Goal: Task Accomplishment & Management: Manage account settings

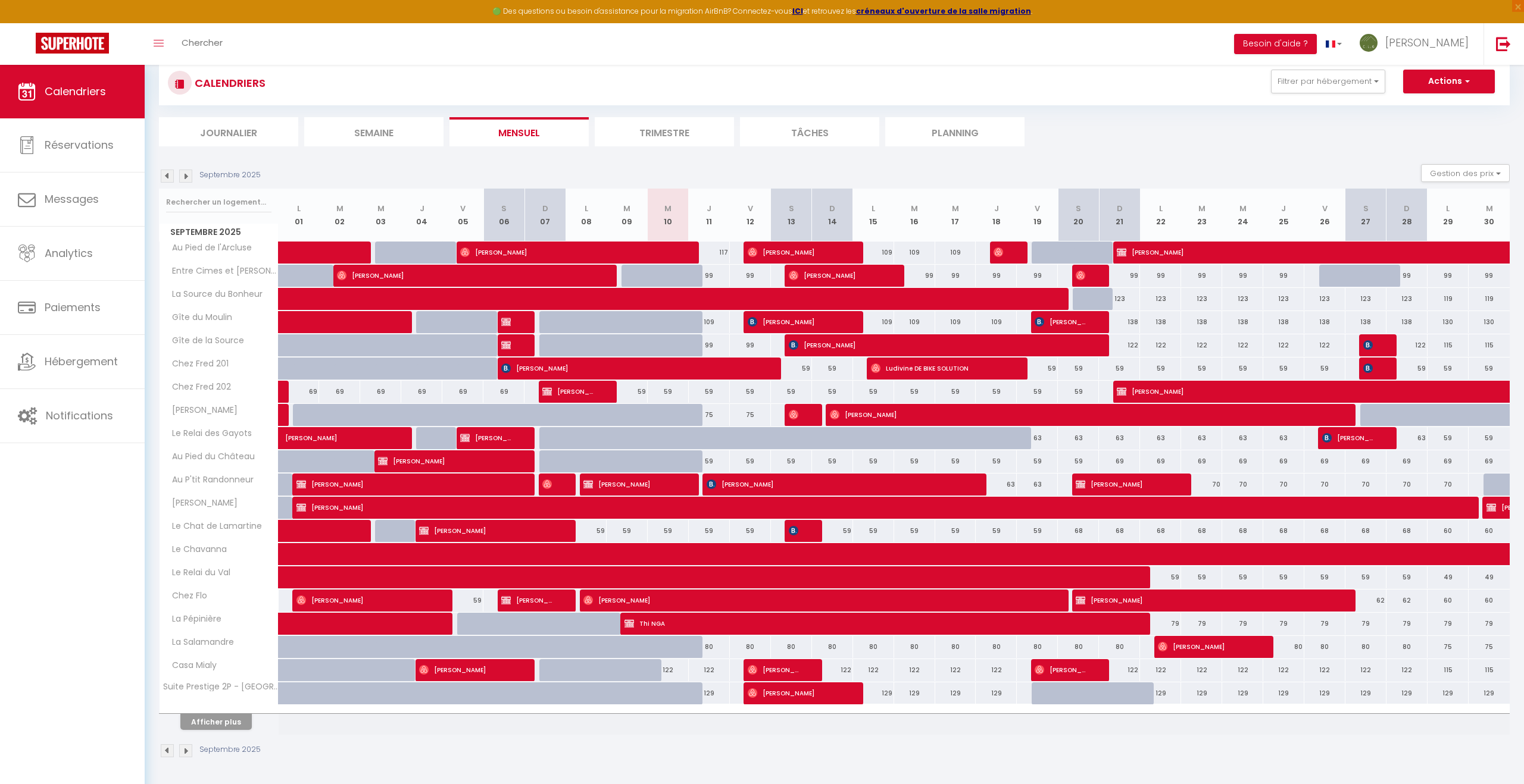
scroll to position [78, 0]
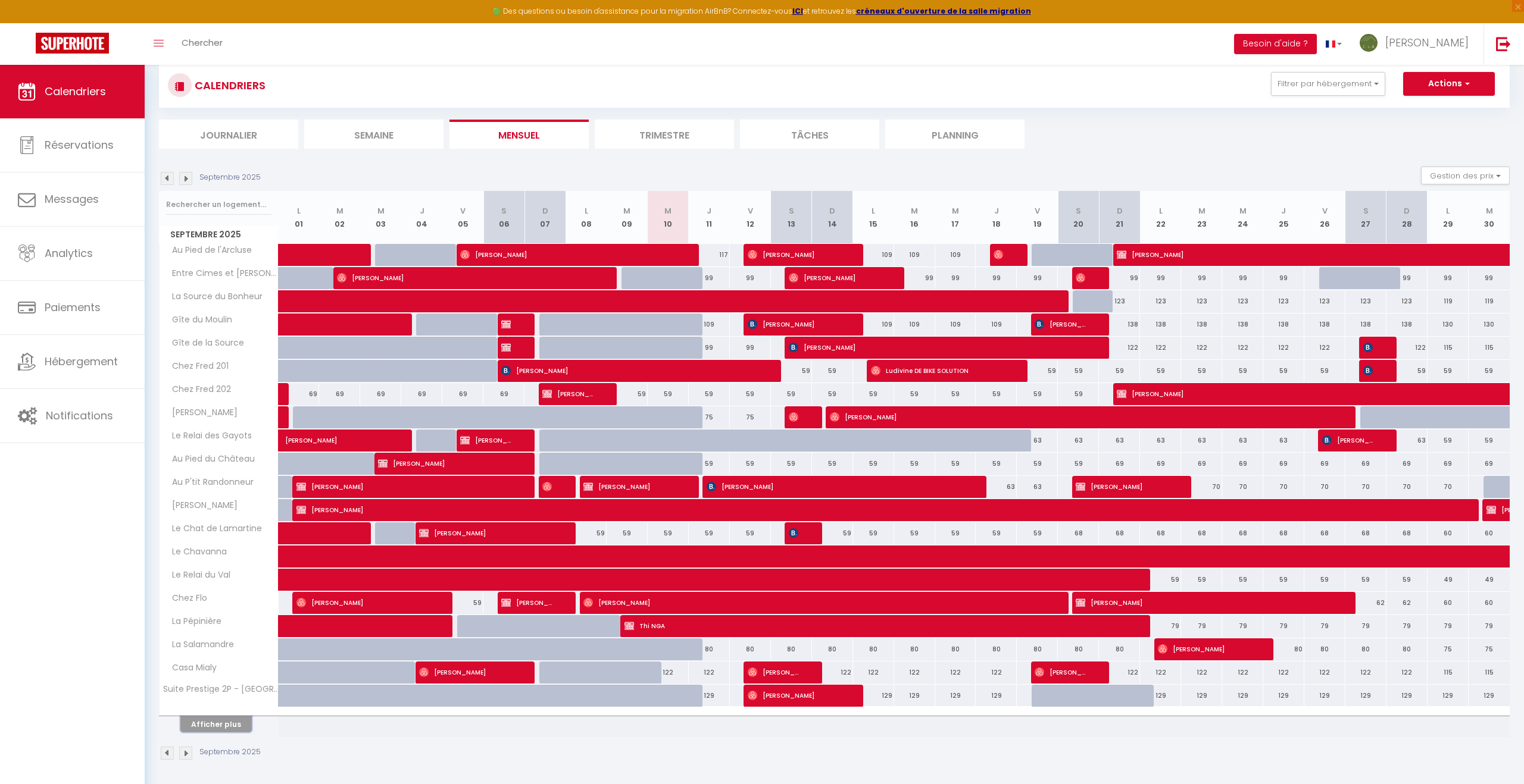
click at [222, 569] on button "Afficher plus" at bounding box center [217, 724] width 72 height 16
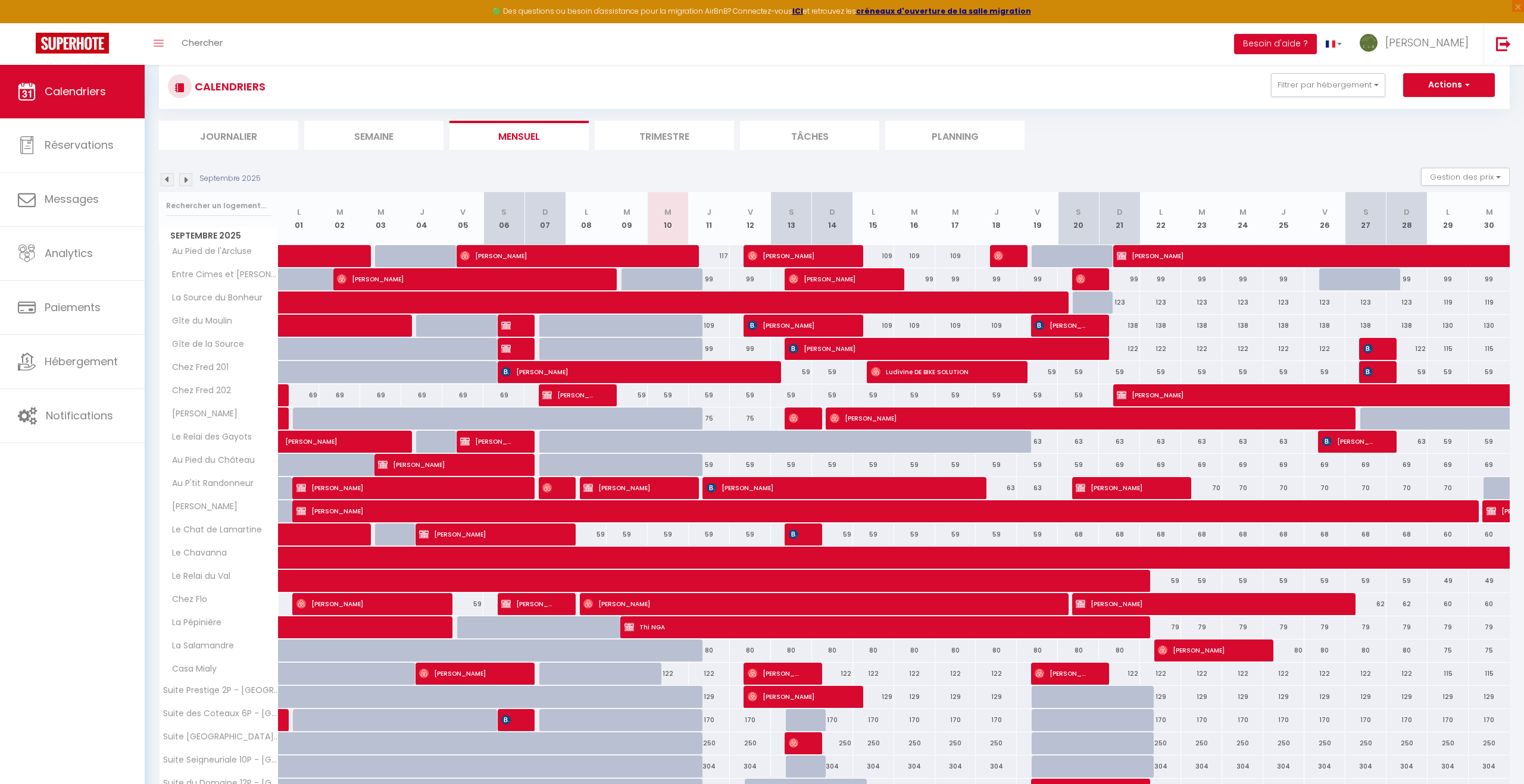
scroll to position [144, 0]
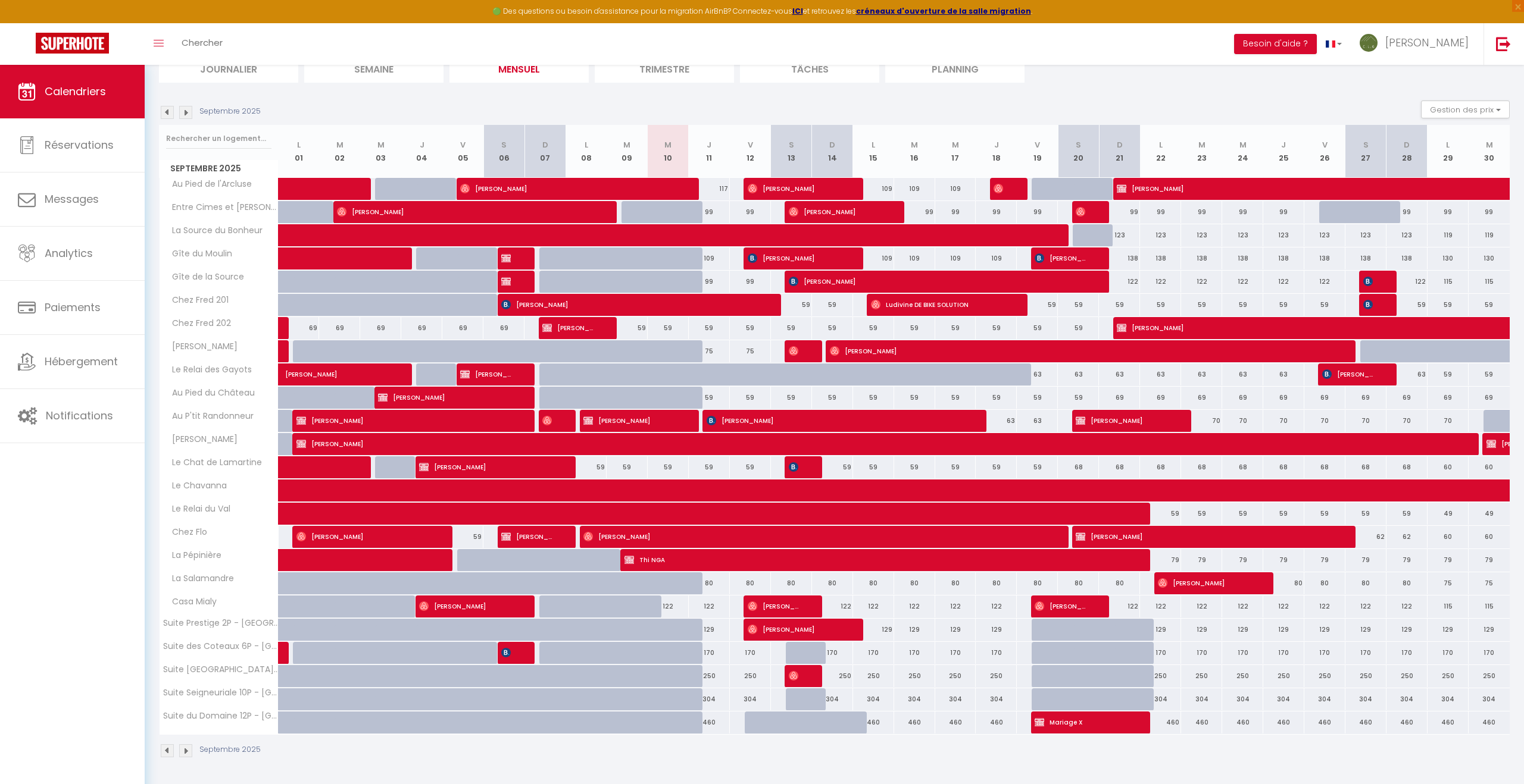
click at [188, 569] on img at bounding box center [185, 751] width 13 height 13
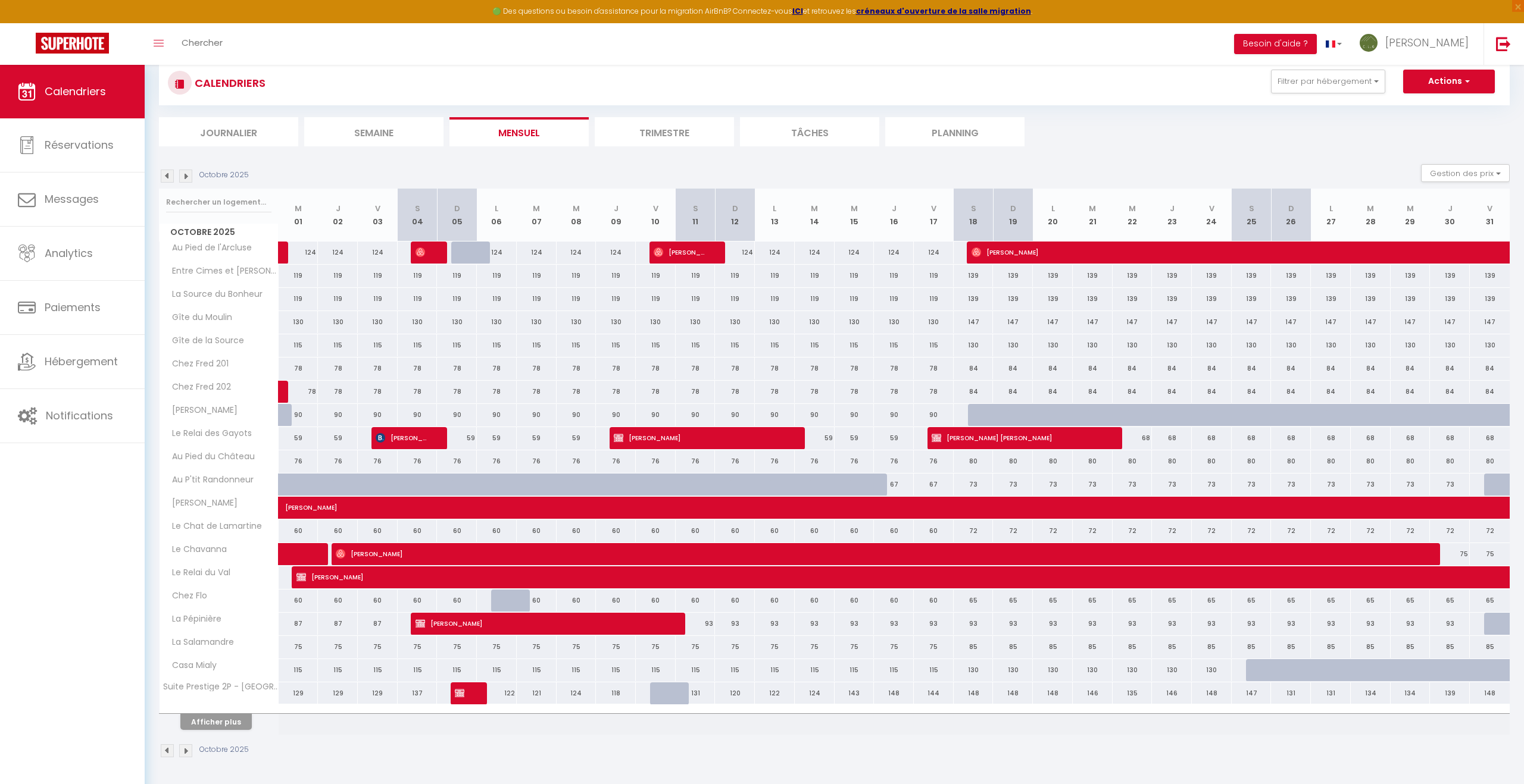
scroll to position [80, 0]
click at [184, 569] on img at bounding box center [185, 752] width 13 height 13
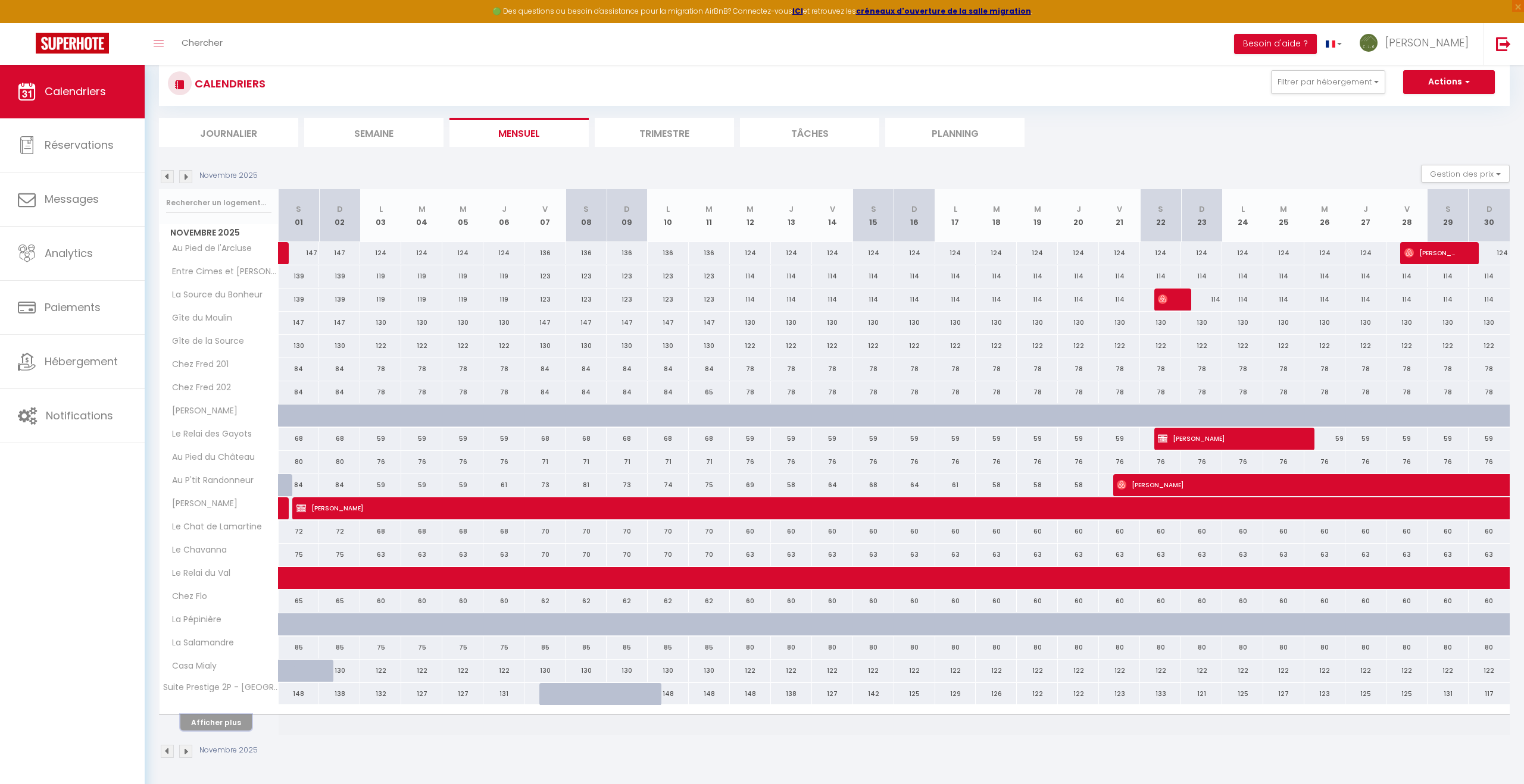
click at [217, 569] on button "Afficher plus" at bounding box center [217, 722] width 72 height 16
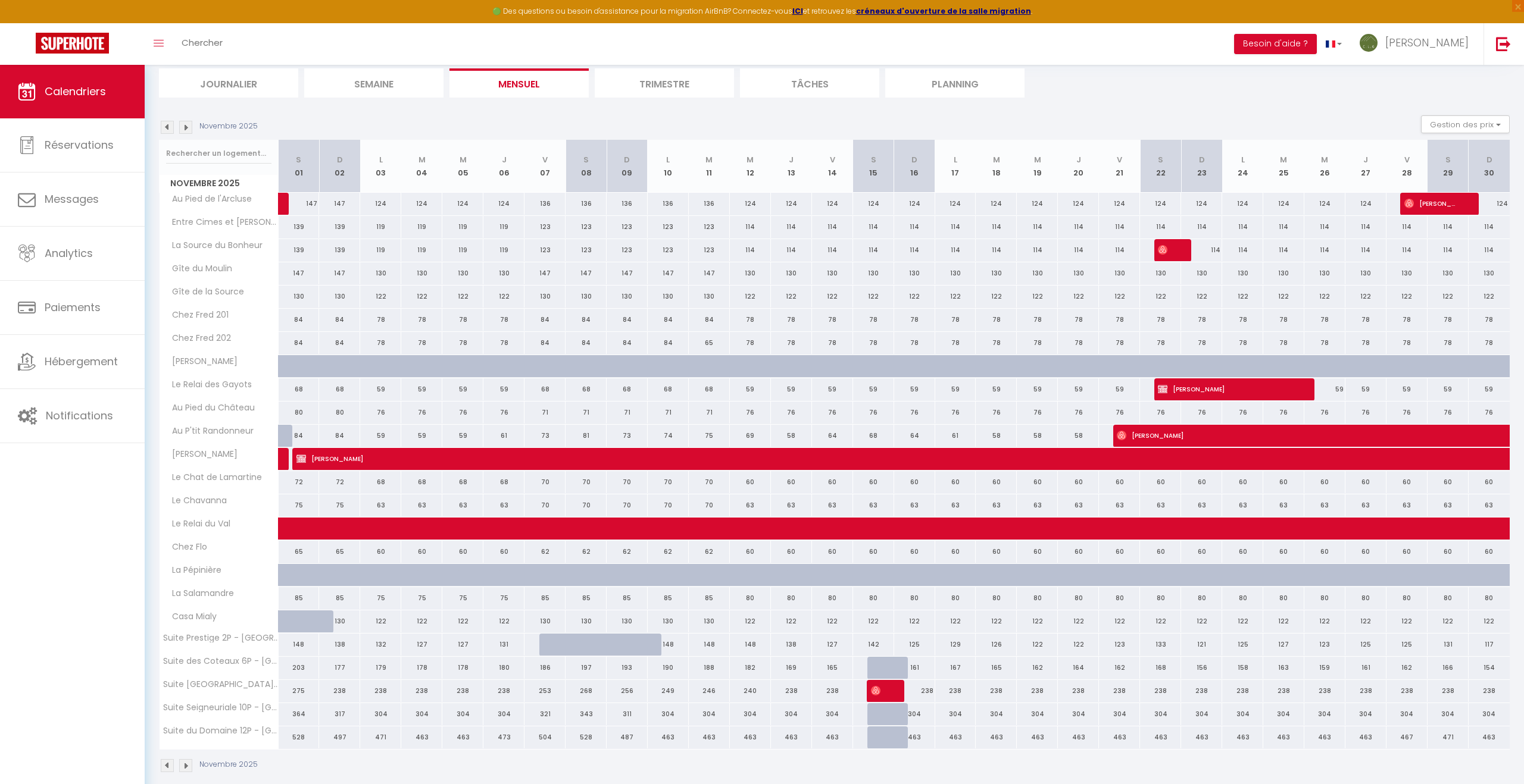
scroll to position [144, 0]
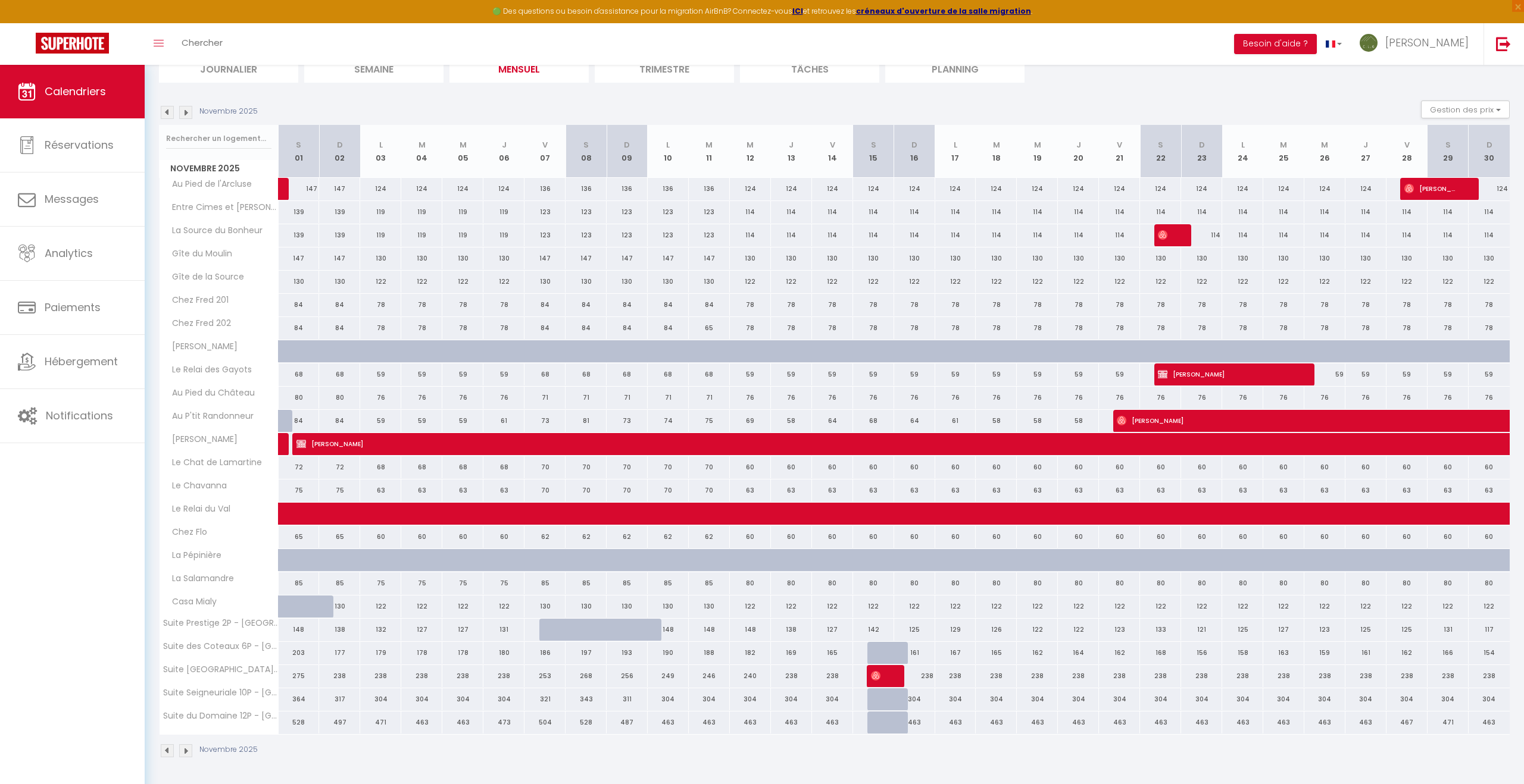
click at [190, 569] on img at bounding box center [185, 751] width 13 height 13
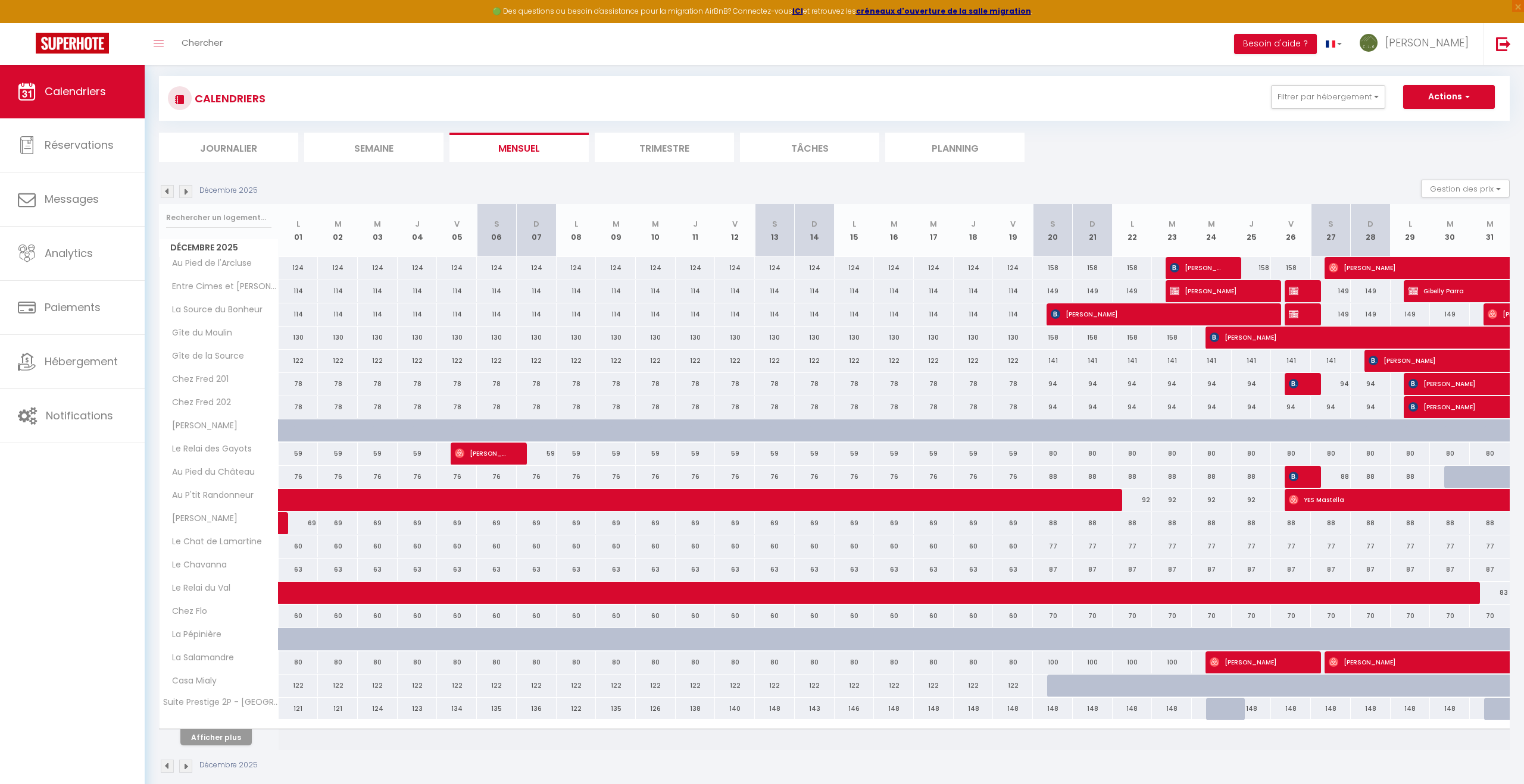
scroll to position [80, 0]
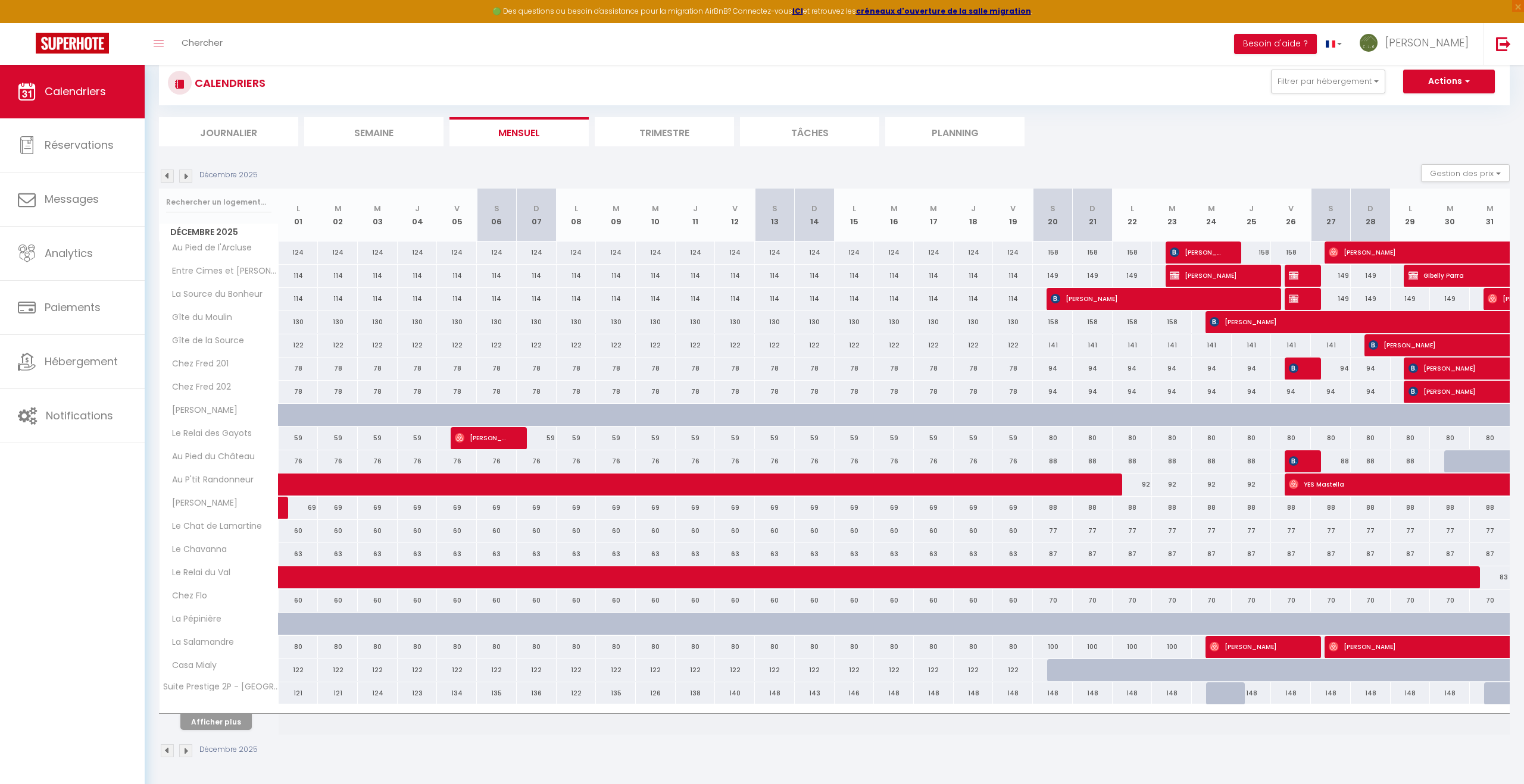
click at [186, 569] on img at bounding box center [185, 751] width 13 height 13
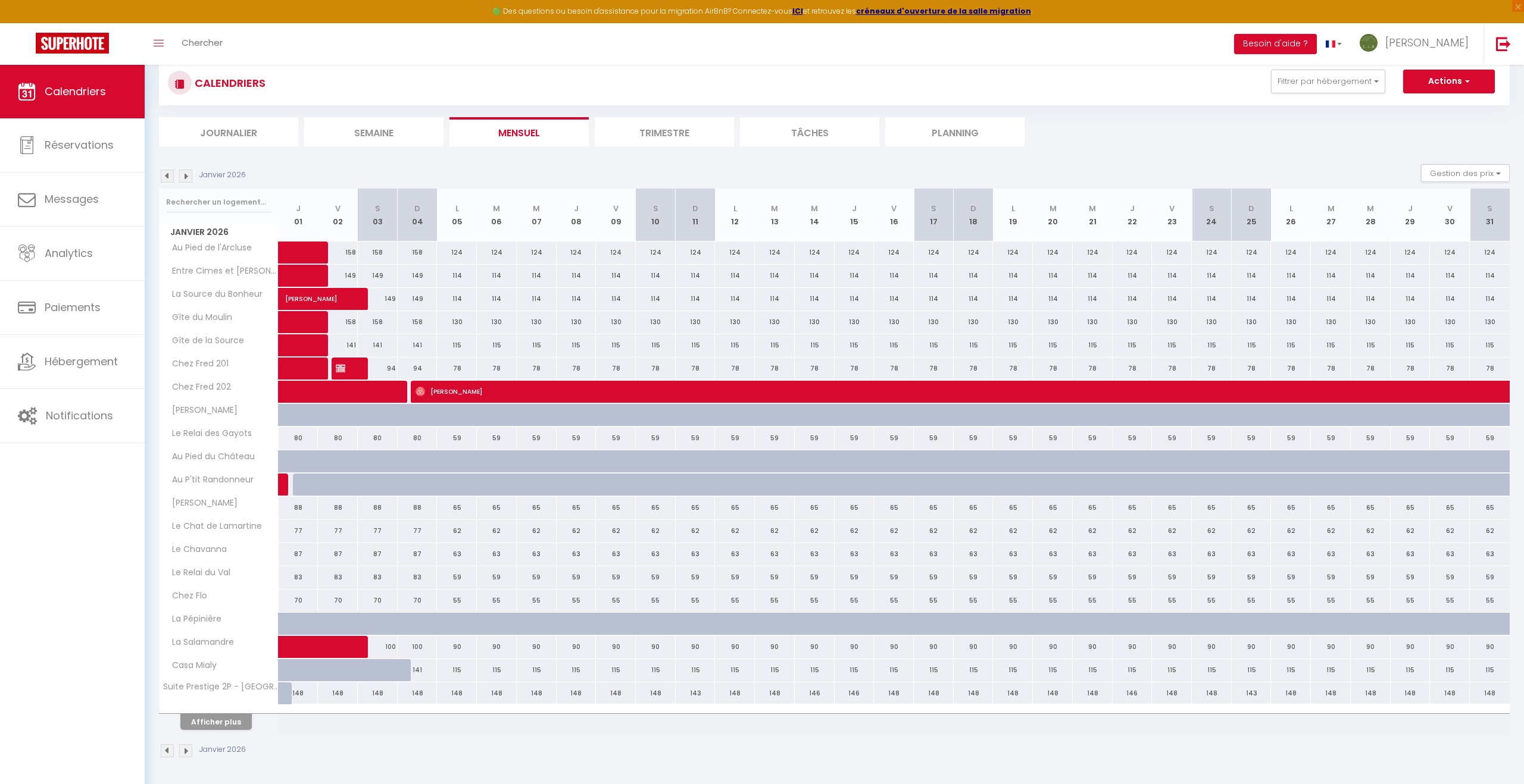
click at [168, 569] on img at bounding box center [168, 751] width 13 height 13
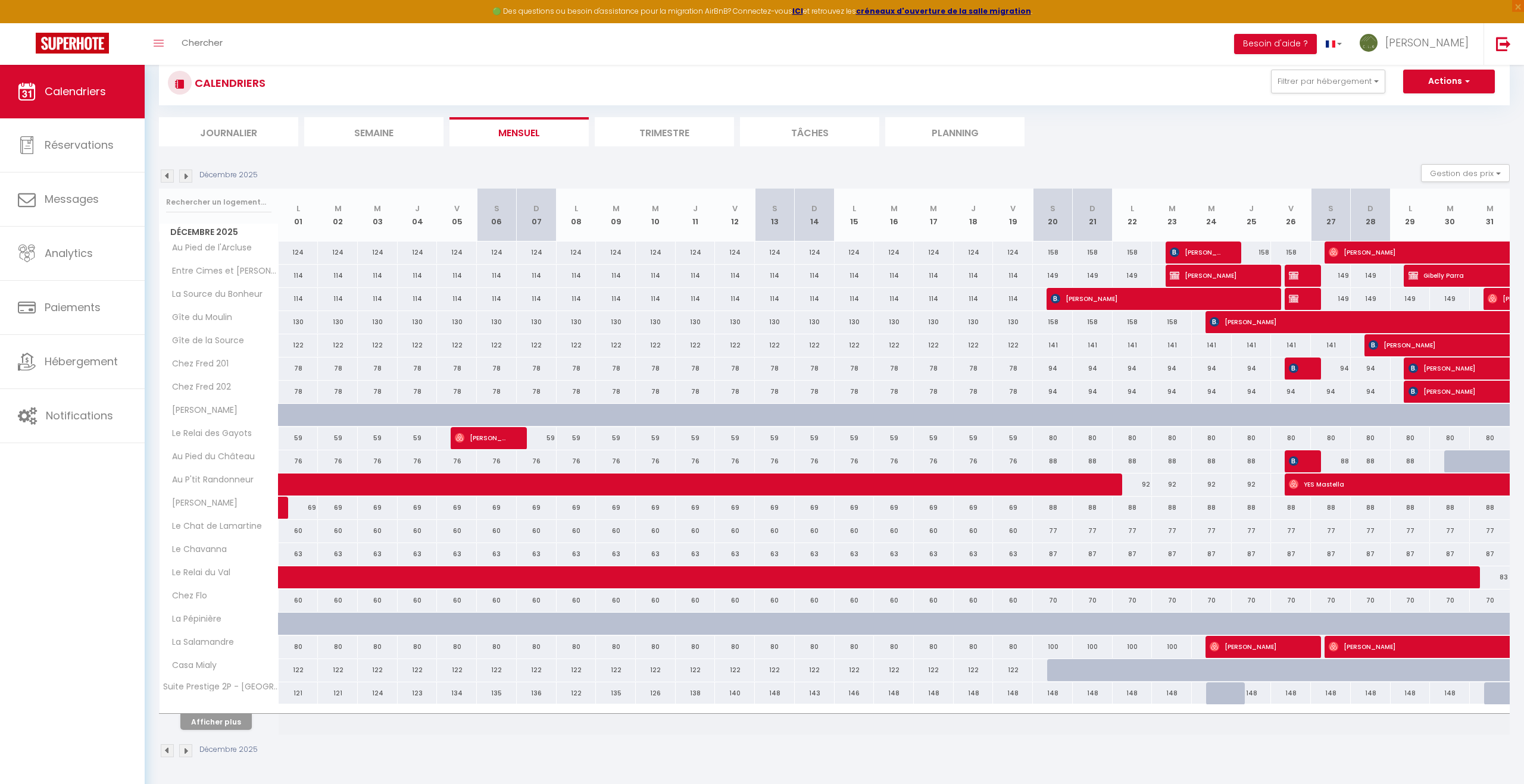
click at [166, 569] on img at bounding box center [168, 751] width 13 height 13
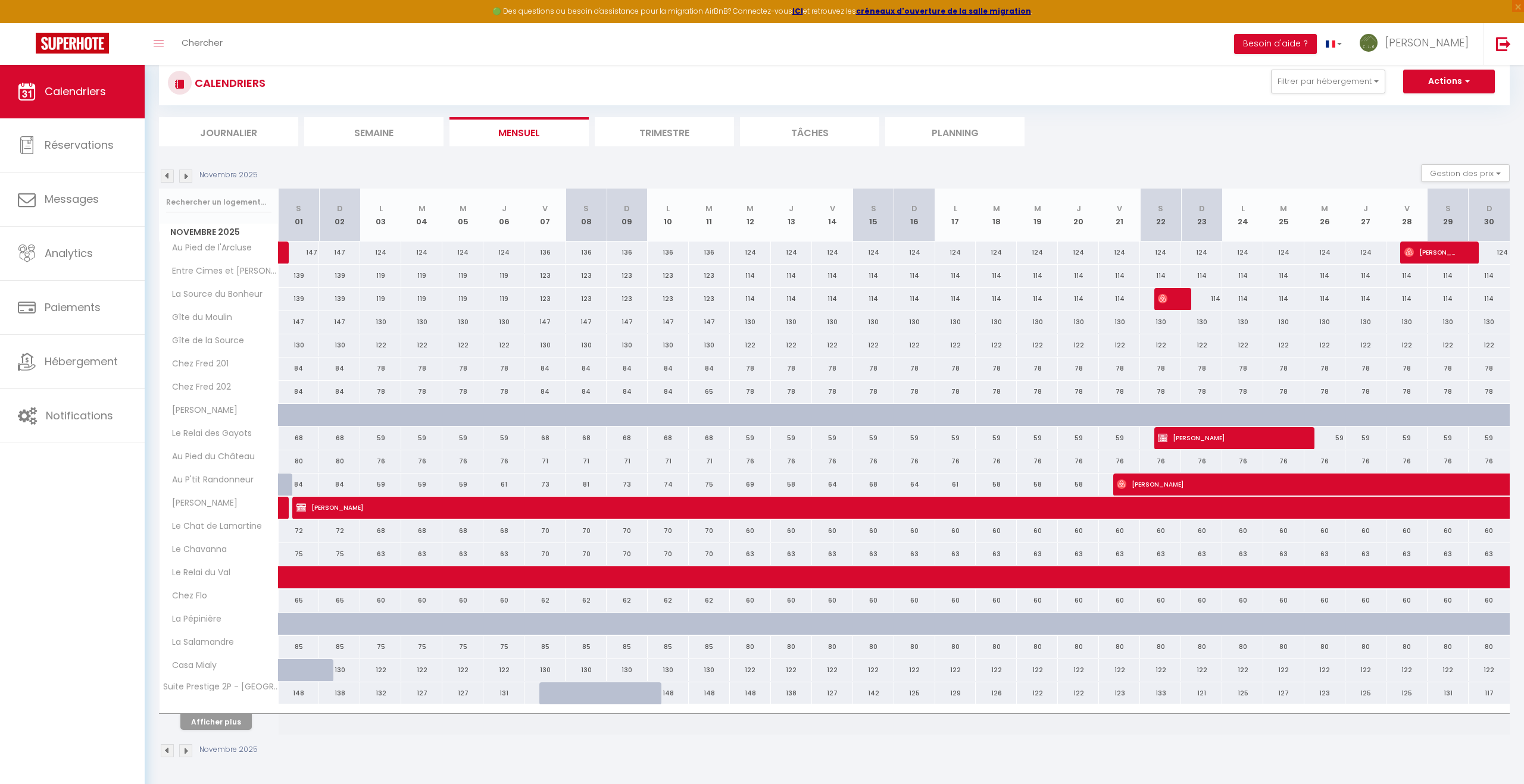
click at [187, 569] on img at bounding box center [185, 751] width 13 height 13
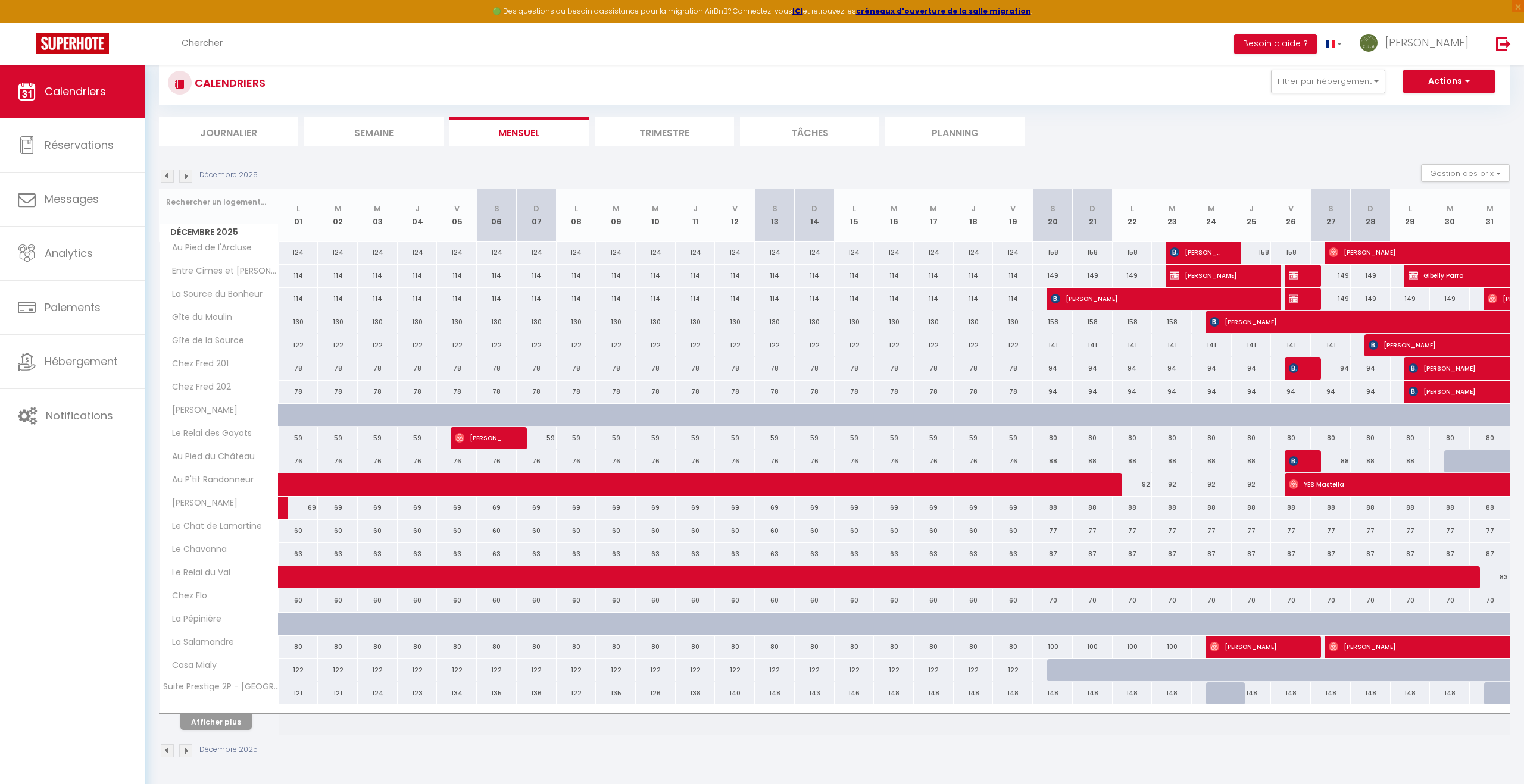
click at [168, 569] on img at bounding box center [168, 751] width 13 height 13
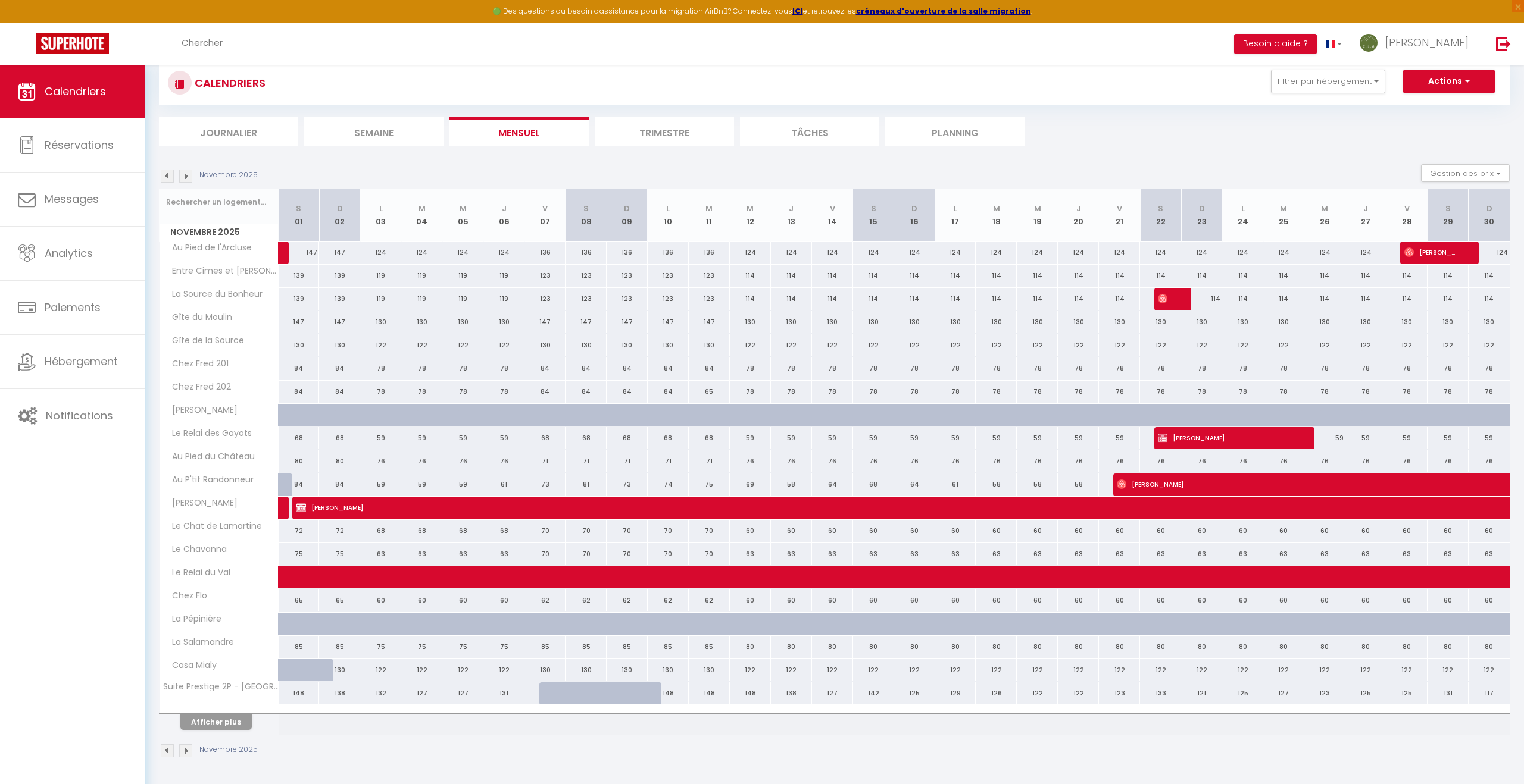
click at [186, 569] on img at bounding box center [185, 751] width 13 height 13
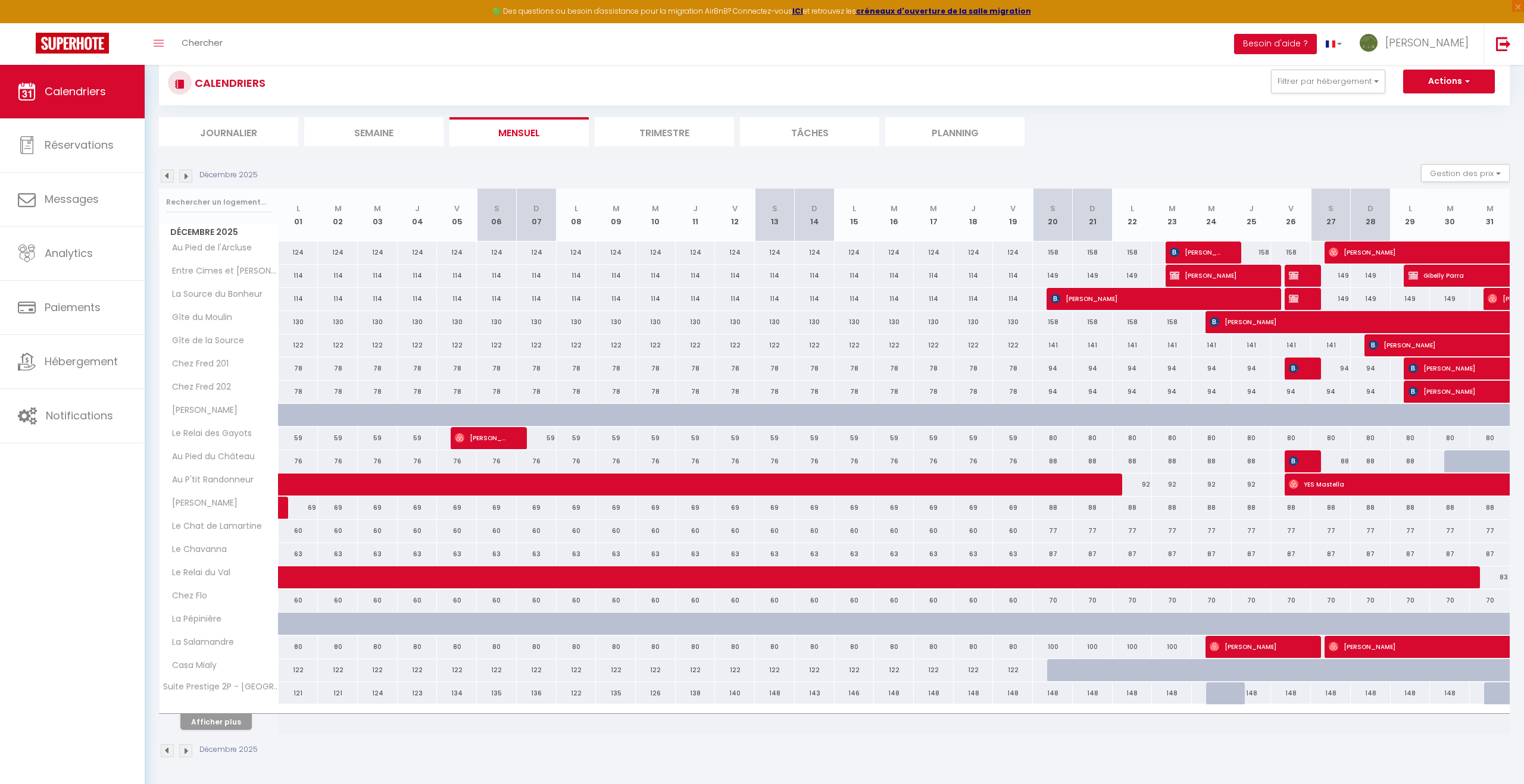
click at [168, 569] on img at bounding box center [168, 751] width 13 height 13
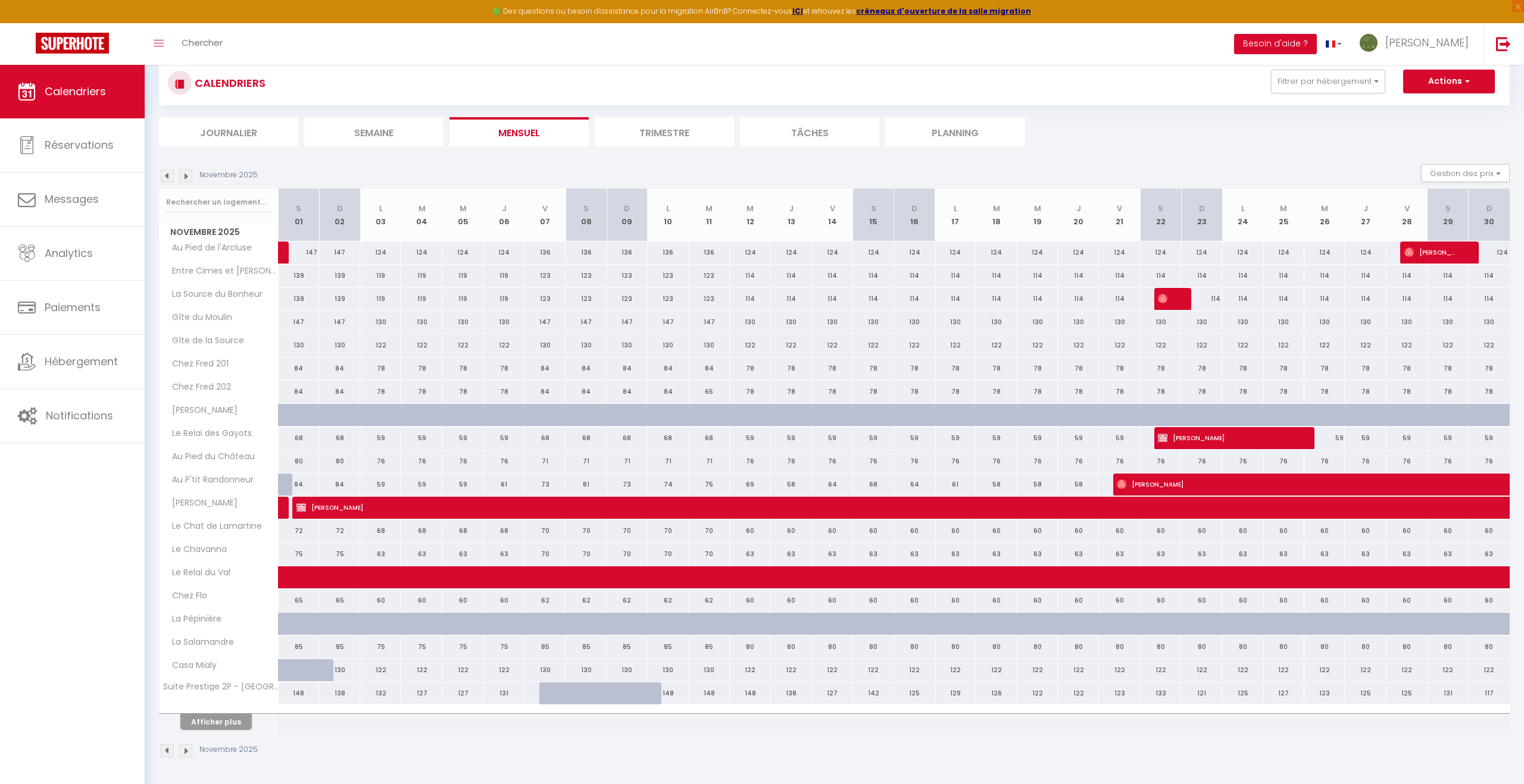
click at [187, 569] on img at bounding box center [185, 751] width 13 height 13
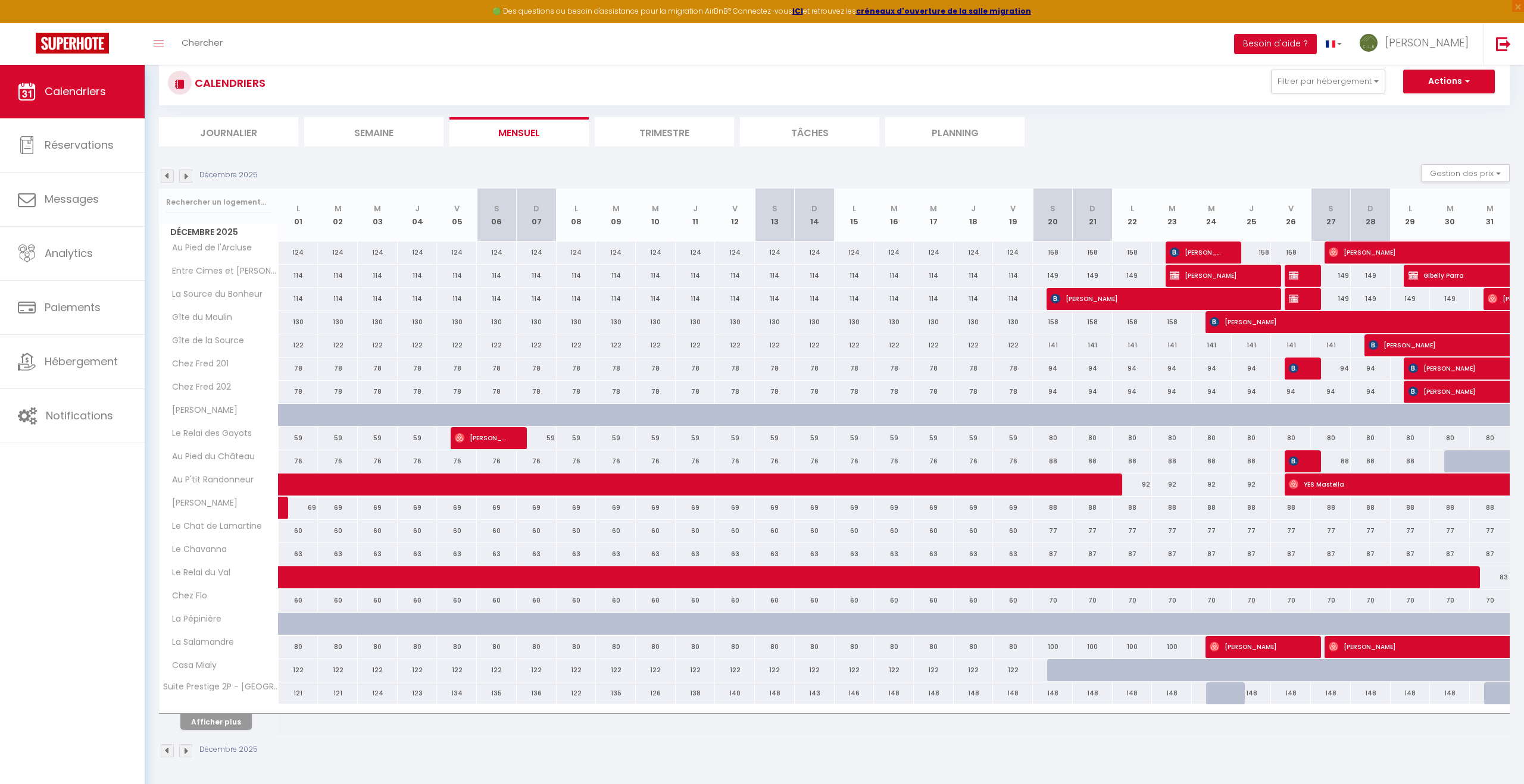
click at [168, 569] on img at bounding box center [168, 751] width 13 height 13
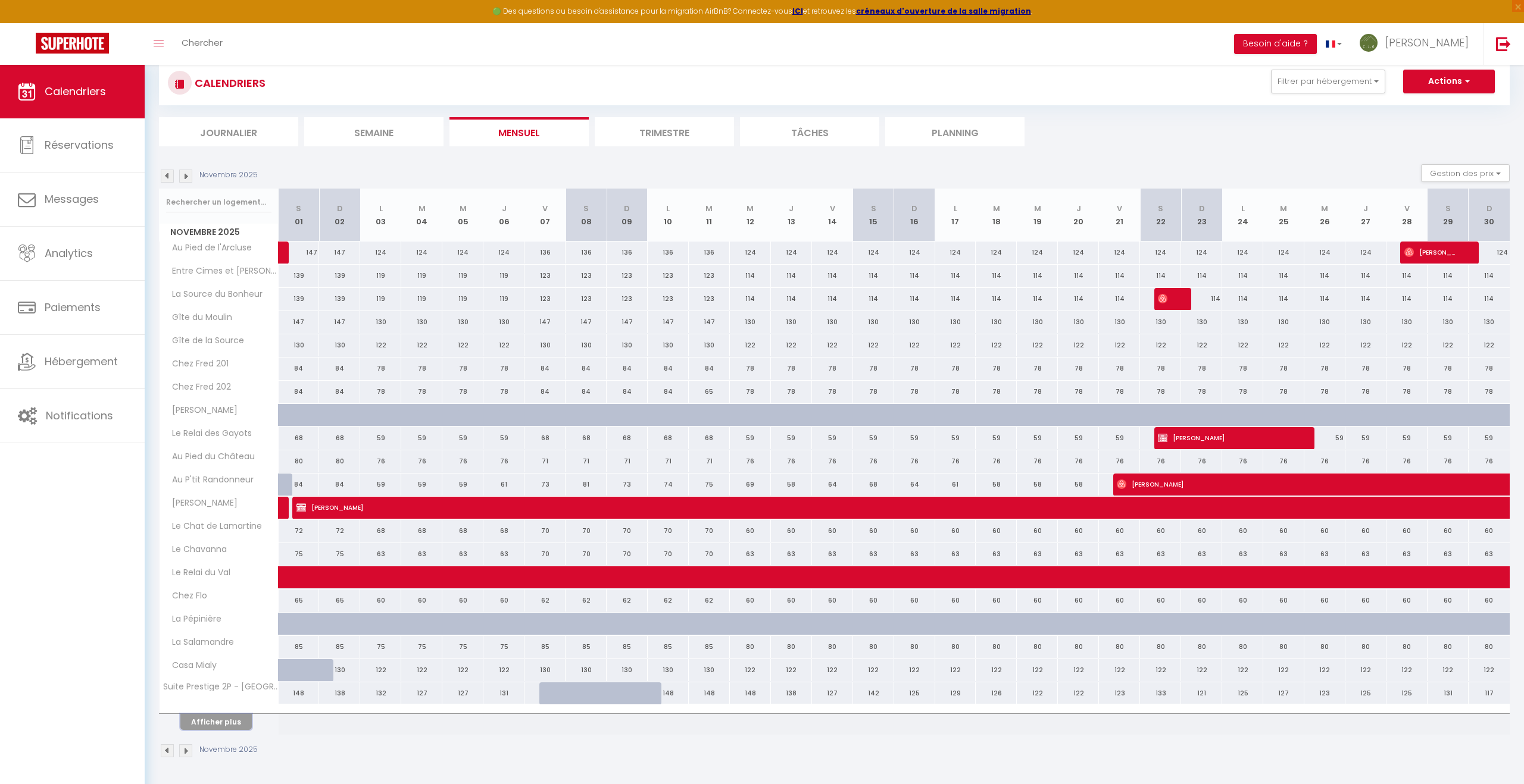
click at [235, 569] on button "Afficher plus" at bounding box center [217, 722] width 72 height 16
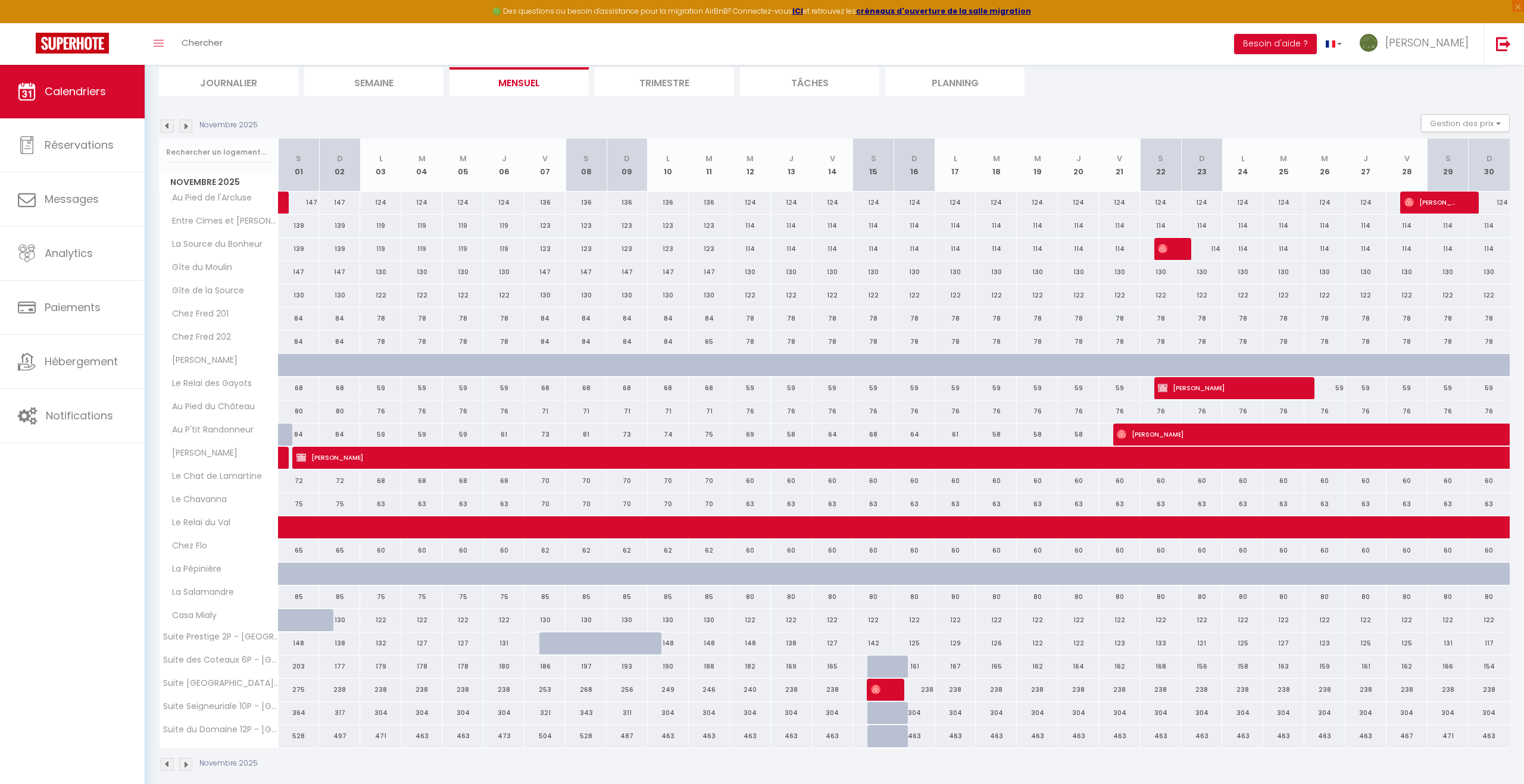
scroll to position [144, 0]
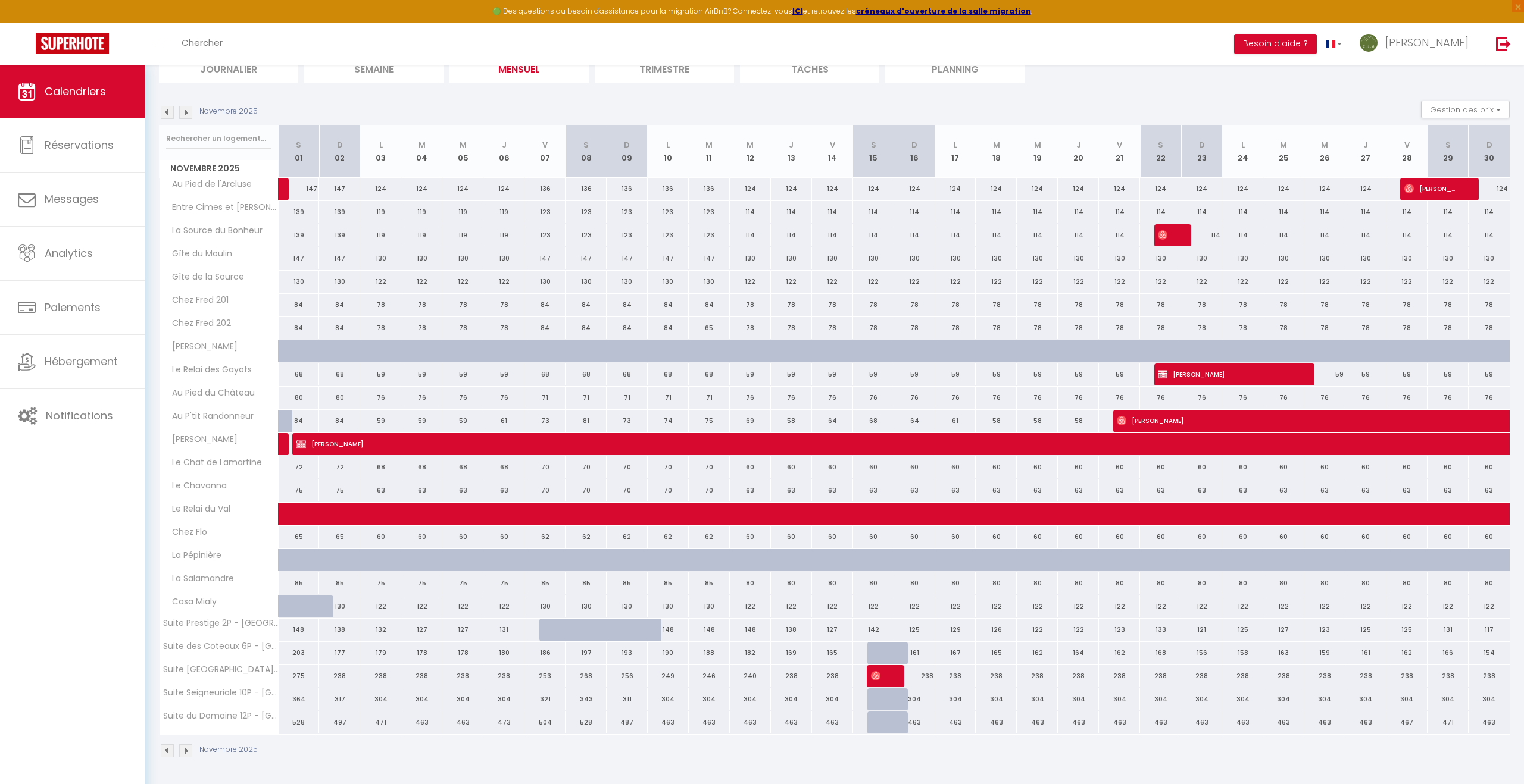
click at [168, 569] on img at bounding box center [168, 751] width 13 height 13
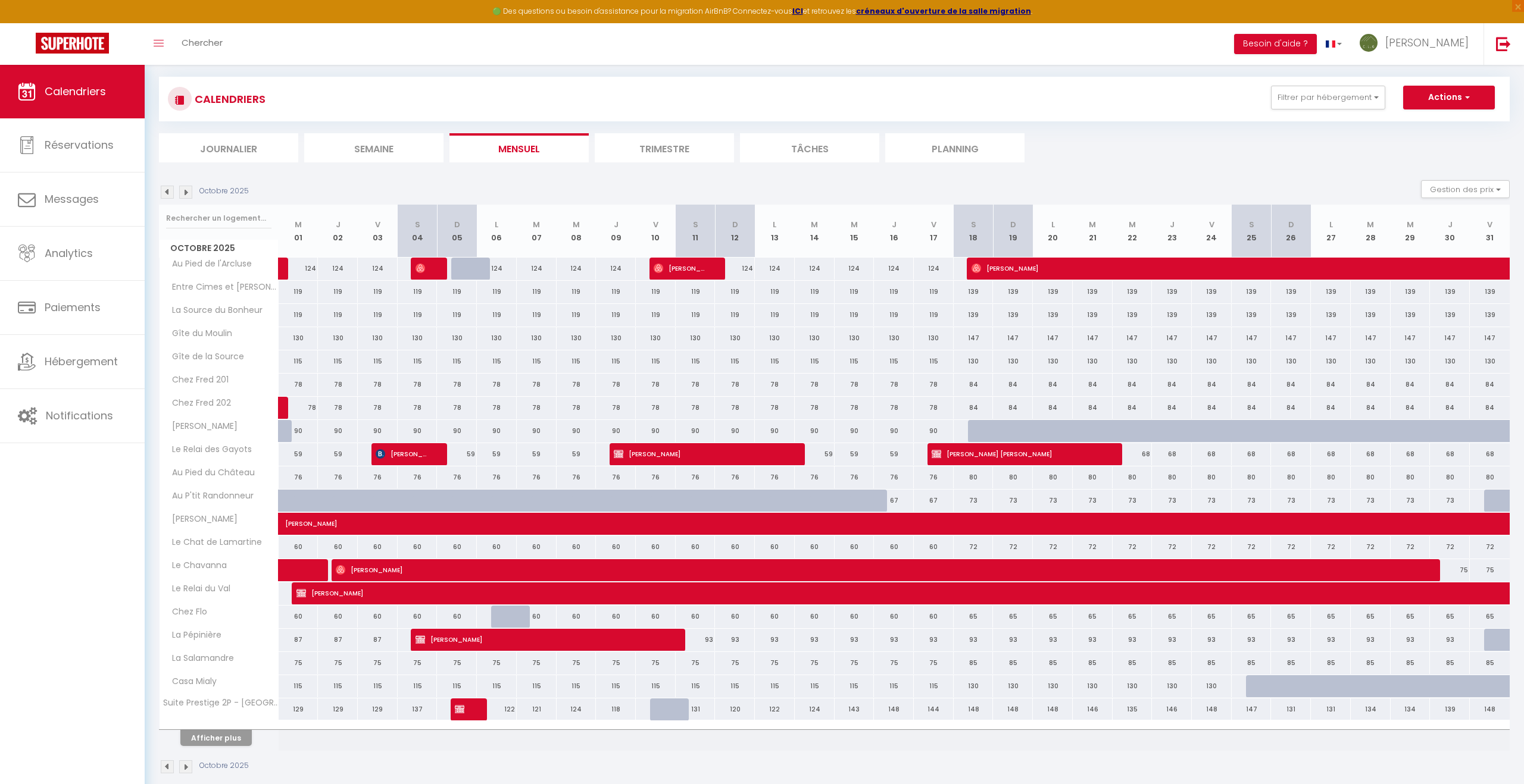
scroll to position [64, 0]
drag, startPoint x: 226, startPoint y: 738, endPoint x: 262, endPoint y: 702, distance: 50.9
click at [226, 569] on button "Afficher plus" at bounding box center [217, 739] width 72 height 16
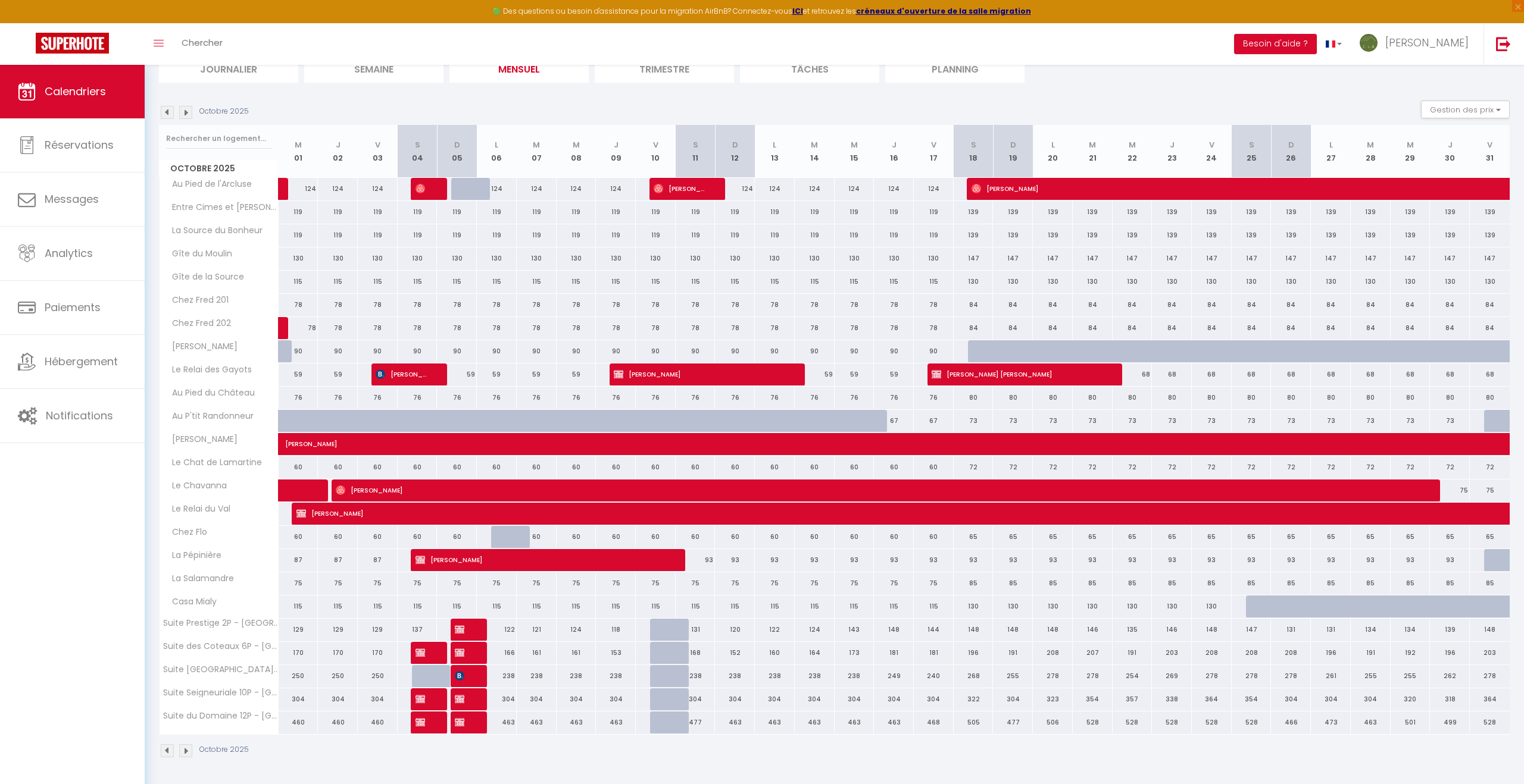
scroll to position [0, 0]
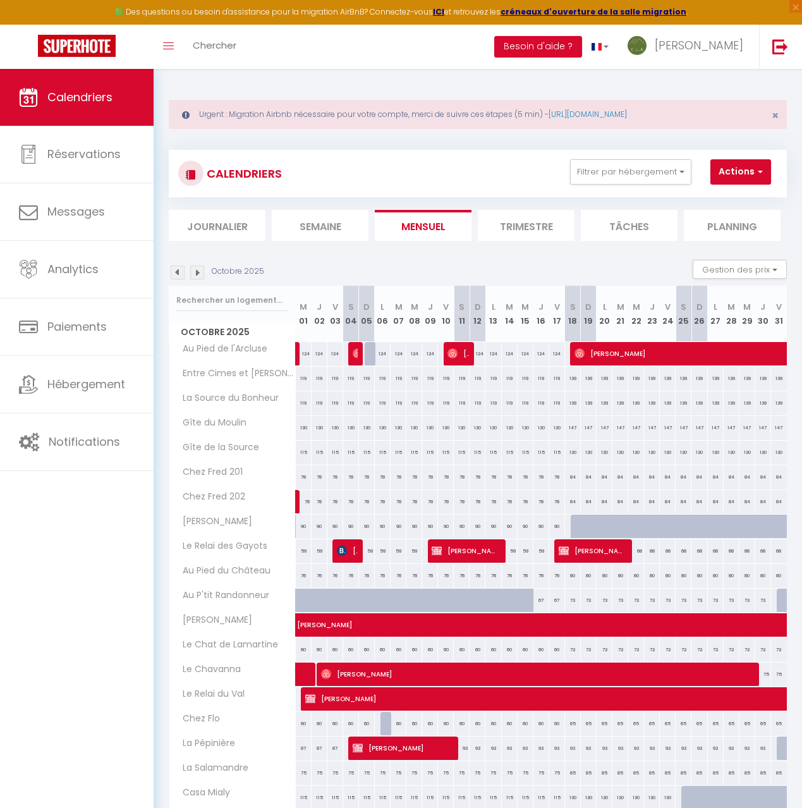
click at [176, 271] on img at bounding box center [178, 273] width 14 height 14
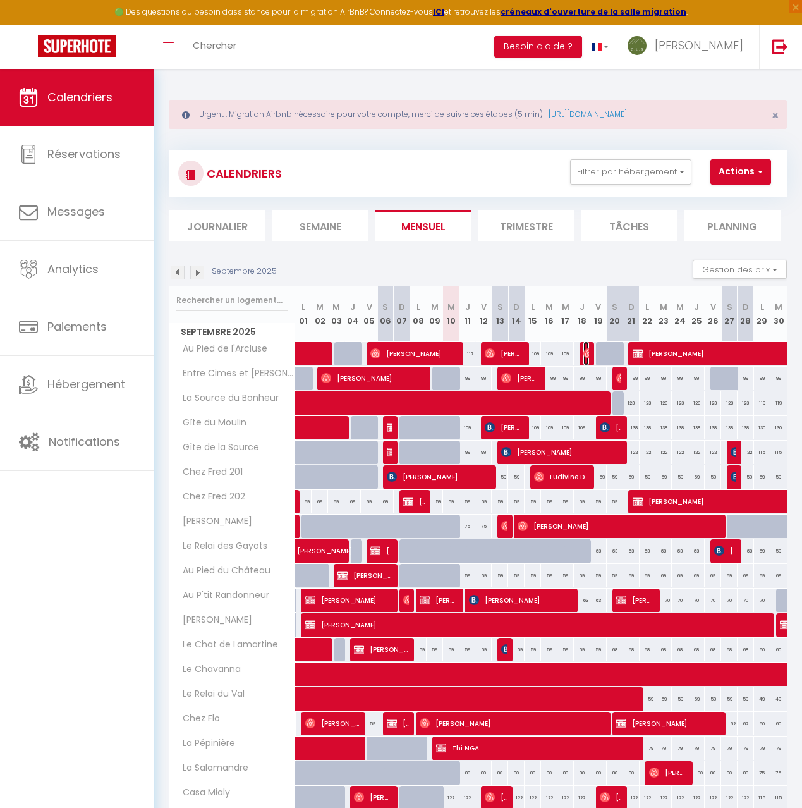
click at [587, 355] on img at bounding box center [589, 353] width 10 height 10
select select "OK"
select select "1"
select select "0"
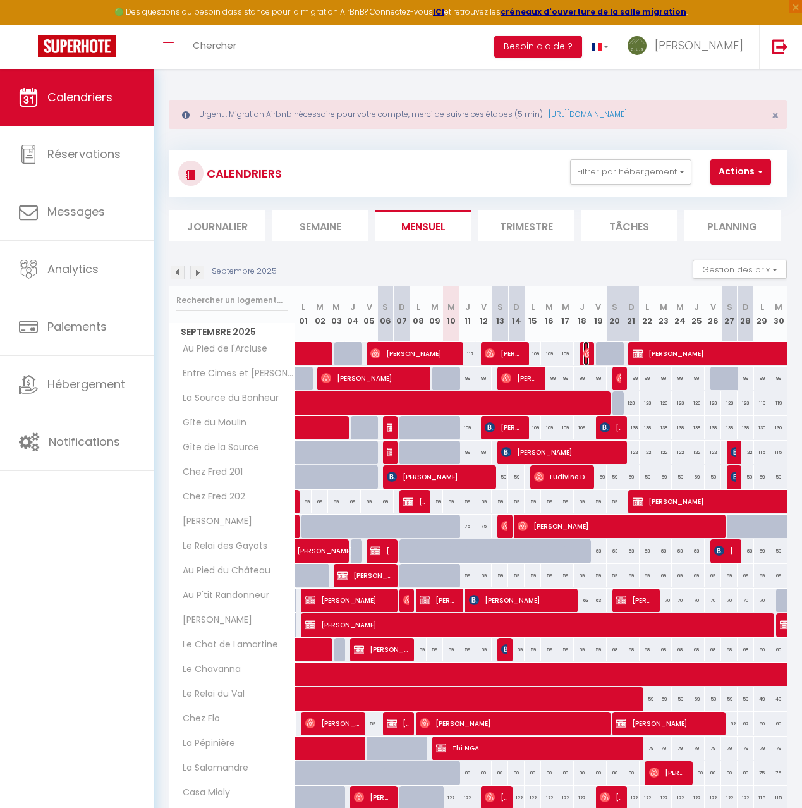
select select "1"
select select
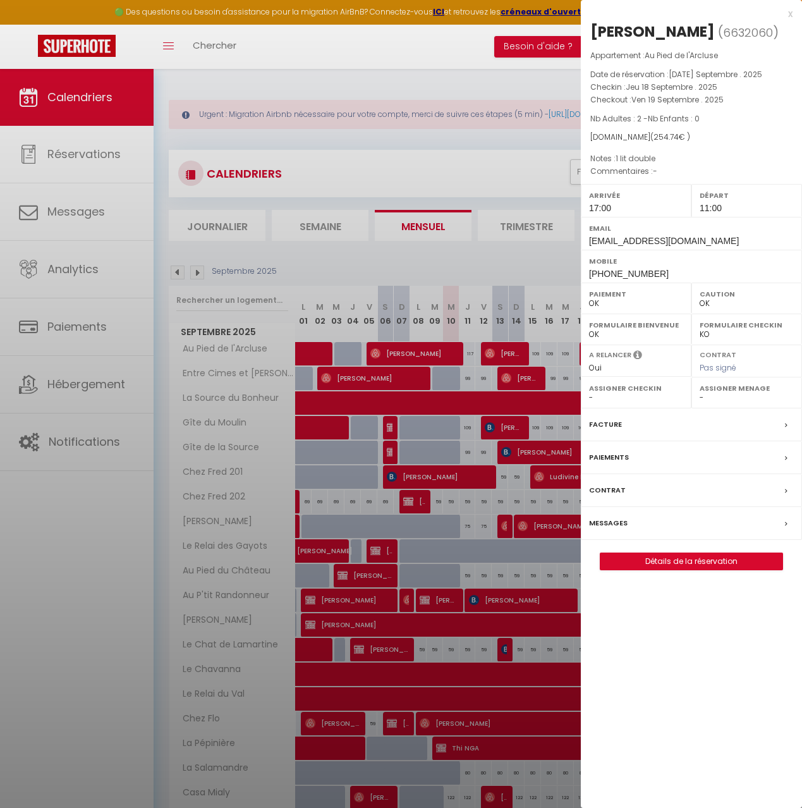
select select "23829"
select select "20576"
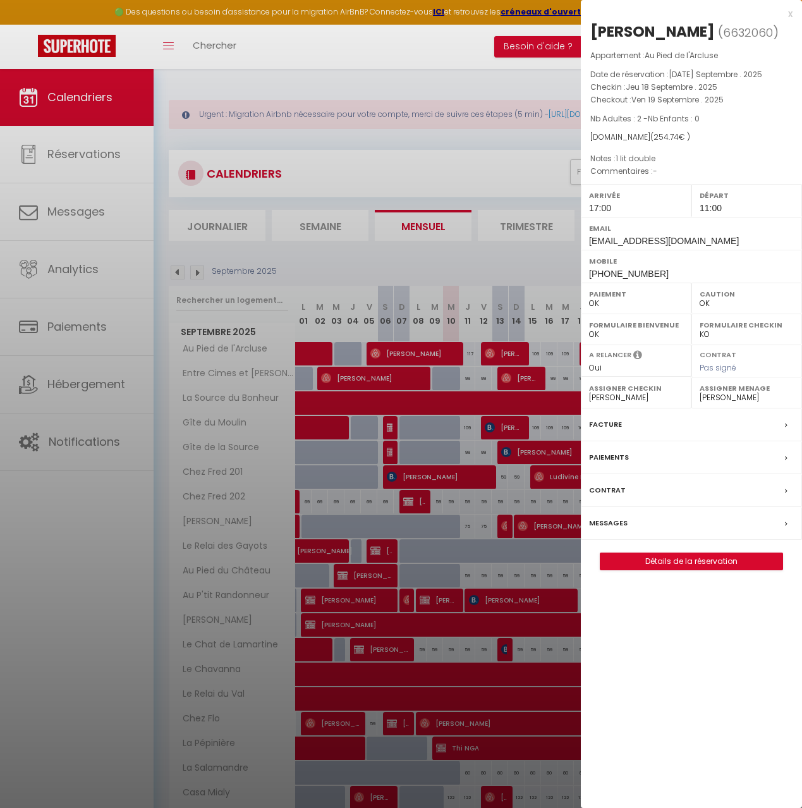
click at [587, 355] on div "A relancer Oui Non" at bounding box center [636, 361] width 111 height 32
click at [537, 140] on div at bounding box center [401, 404] width 802 height 808
